Goal: Task Accomplishment & Management: Complete application form

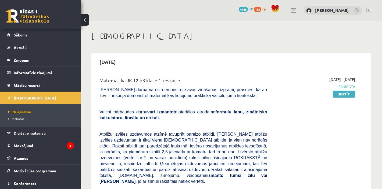
click at [22, 99] on span "[DEMOGRAPHIC_DATA]" at bounding box center [35, 98] width 42 height 5
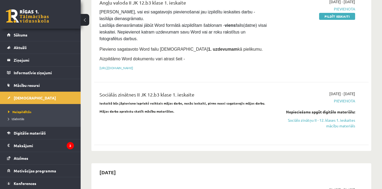
scroll to position [336, 0]
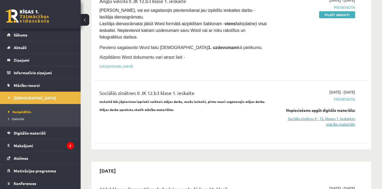
click at [336, 116] on link "Sociālo zinātņu II - 12. klases 1. ieskaites mācību materiāls" at bounding box center [315, 121] width 80 height 11
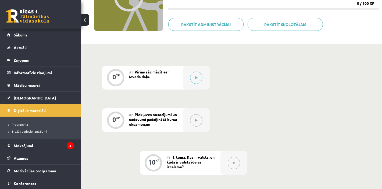
scroll to position [79, 0]
click at [195, 77] on icon at bounding box center [196, 77] width 2 height 3
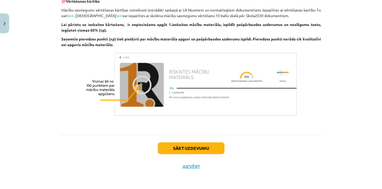
scroll to position [350, 0]
click at [205, 149] on button "Sākt uzdevumu" at bounding box center [191, 149] width 67 height 12
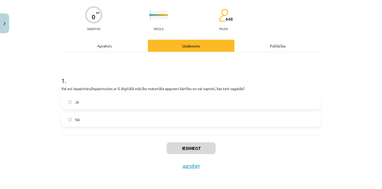
scroll to position [13, 0]
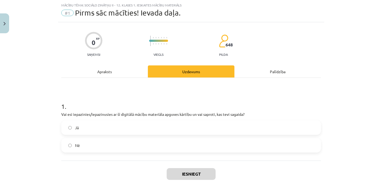
click at [82, 128] on label "Jā" at bounding box center [191, 127] width 258 height 13
click at [189, 175] on button "Iesniegt" at bounding box center [191, 174] width 49 height 12
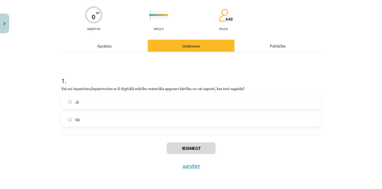
scroll to position [40, 0]
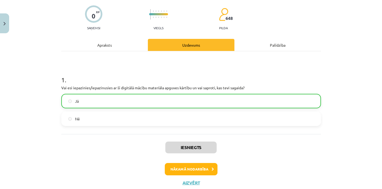
click at [205, 170] on button "Nākamā nodarbība" at bounding box center [191, 169] width 53 height 12
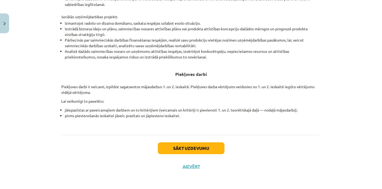
scroll to position [196, 0]
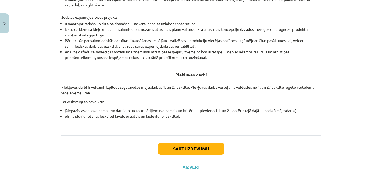
click at [189, 150] on button "Sākt uzdevumu" at bounding box center [191, 149] width 67 height 12
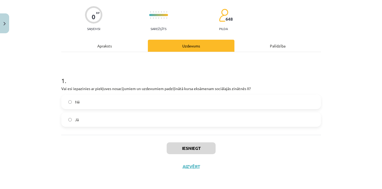
scroll to position [13, 0]
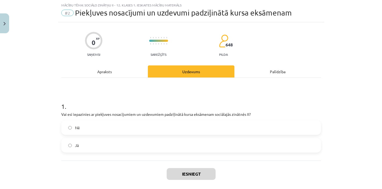
click at [118, 145] on label "Jā" at bounding box center [191, 145] width 258 height 13
click at [198, 177] on button "Iesniegt" at bounding box center [191, 174] width 49 height 12
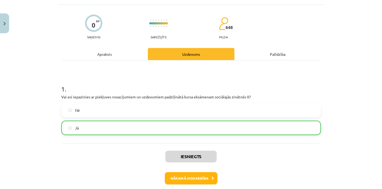
scroll to position [36, 0]
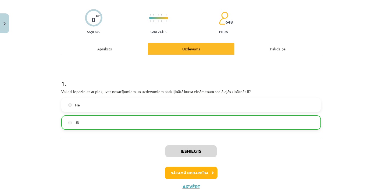
click at [193, 171] on button "Nākamā nodarbība" at bounding box center [191, 173] width 53 height 12
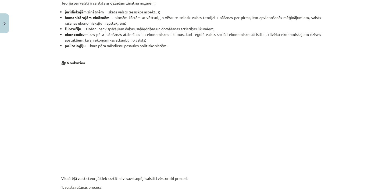
scroll to position [229, 0]
